Goal: Obtain resource: Obtain resource

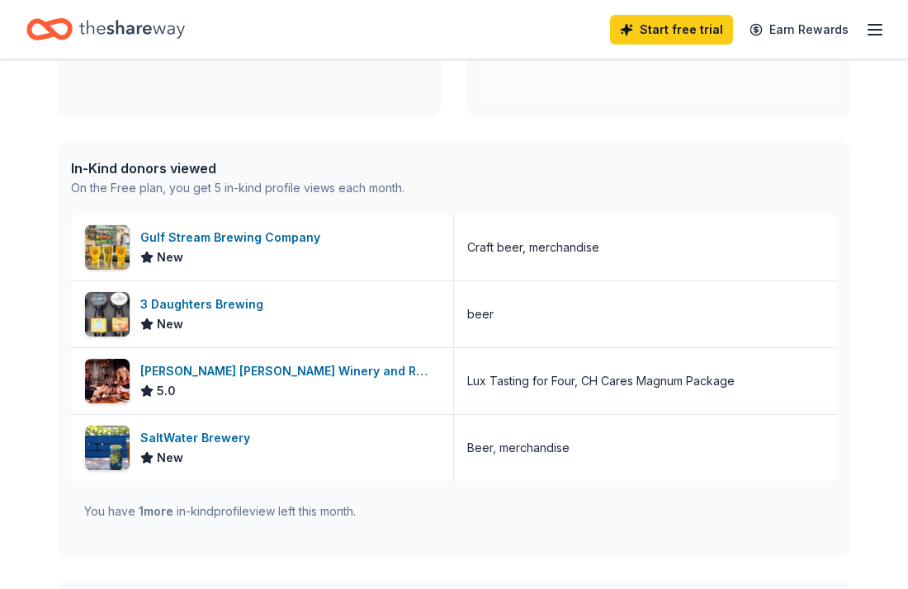
scroll to position [352, 0]
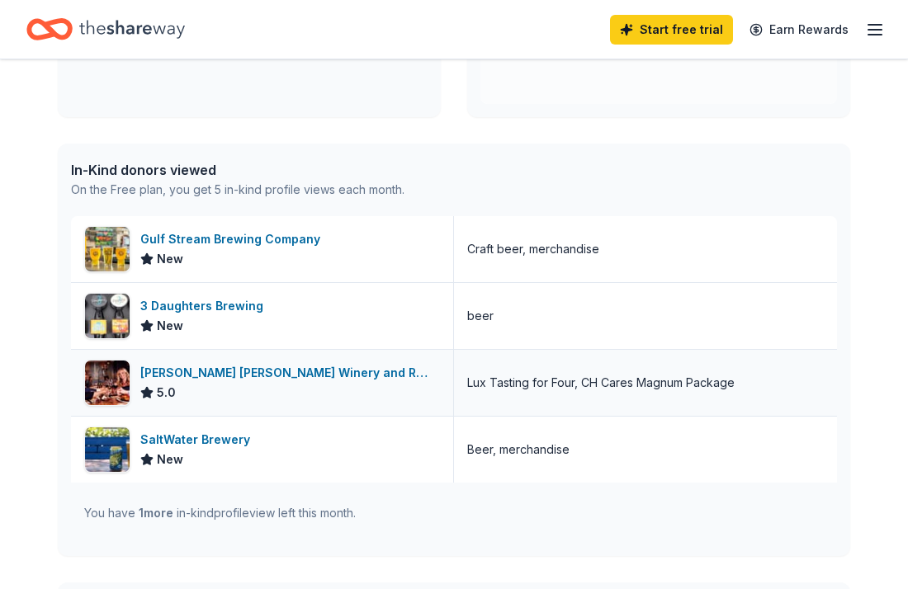
click at [229, 370] on div "[PERSON_NAME] [PERSON_NAME] Winery and Restaurants" at bounding box center [290, 373] width 300 height 20
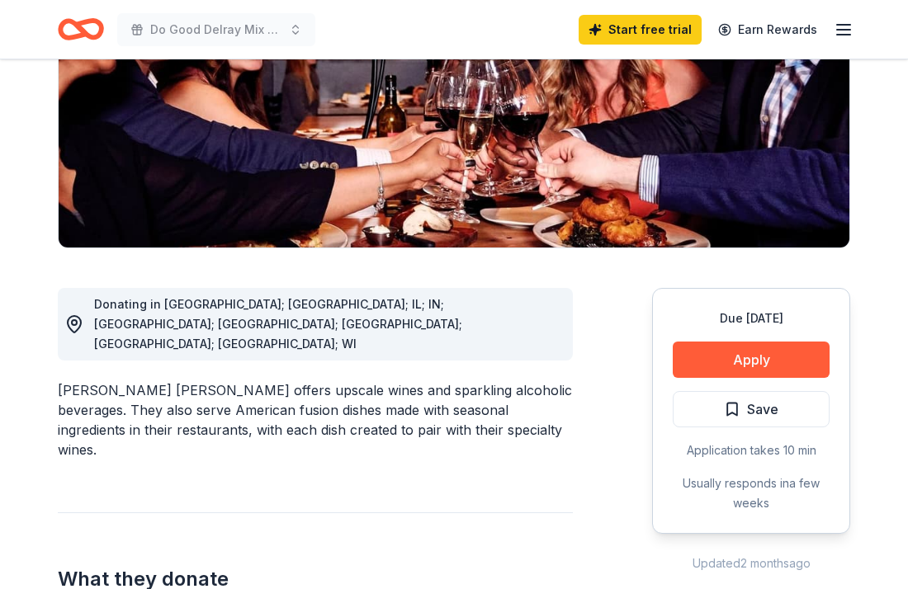
scroll to position [305, 0]
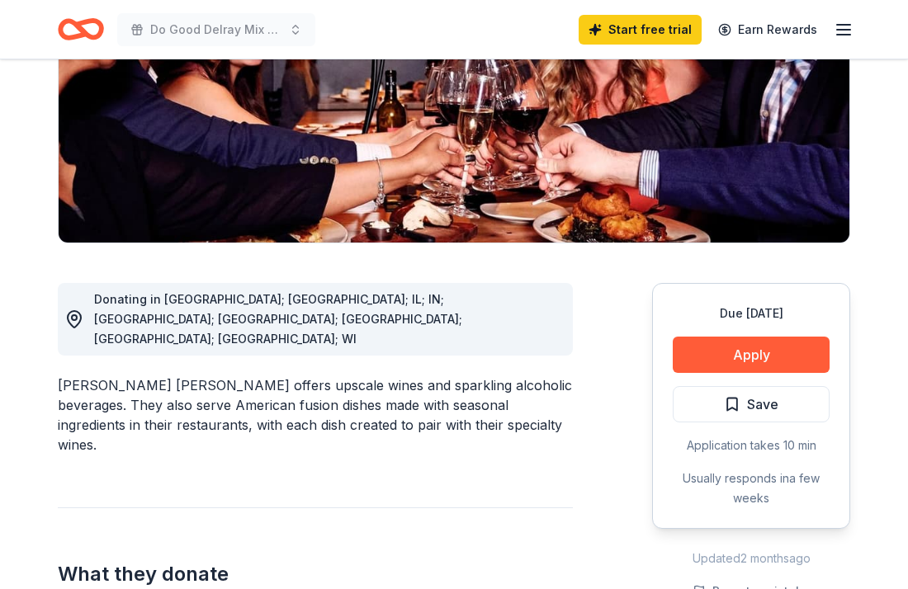
drag, startPoint x: 367, startPoint y: 514, endPoint x: 296, endPoint y: 516, distance: 71.8
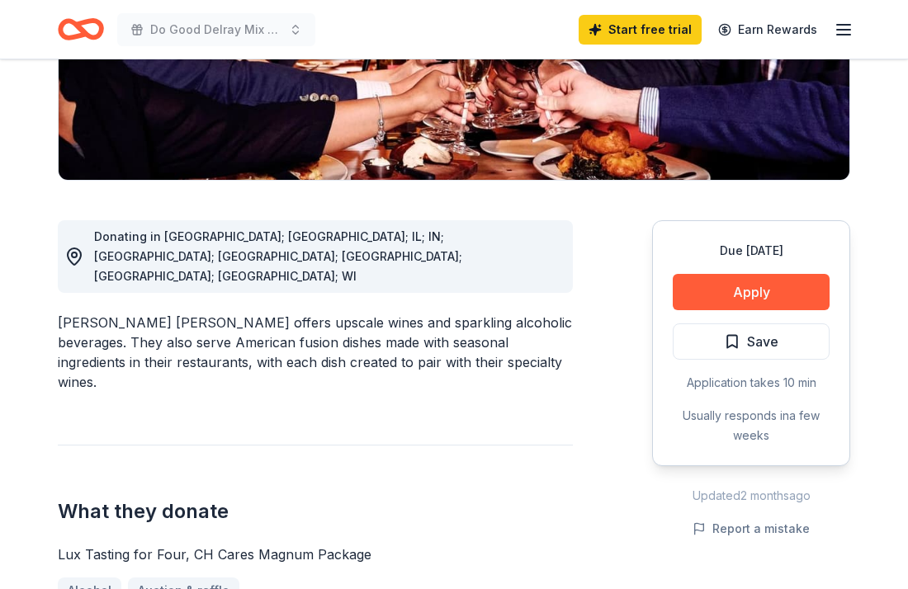
scroll to position [364, 0]
